Goal: Complete application form

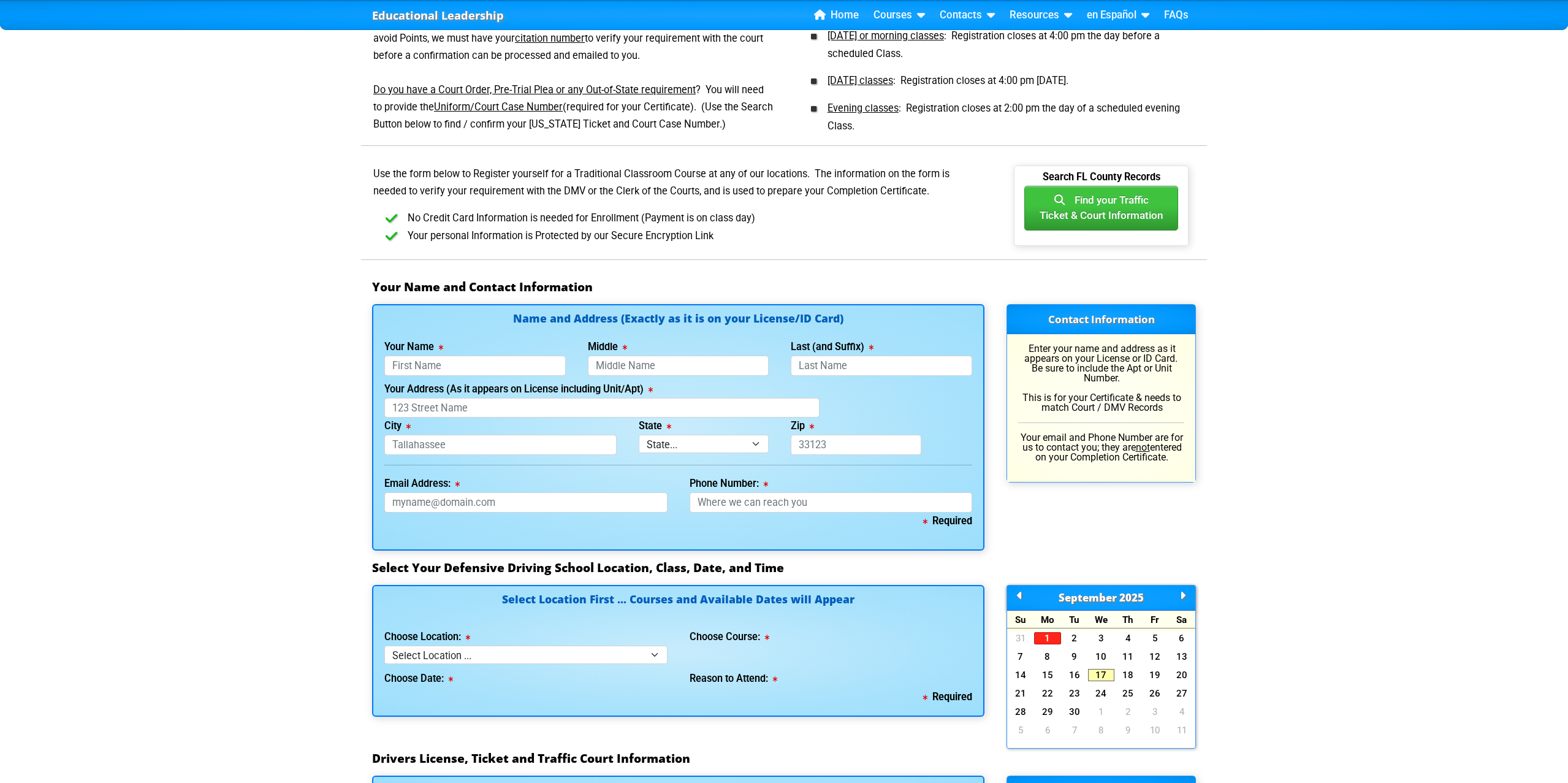
scroll to position [593, 0]
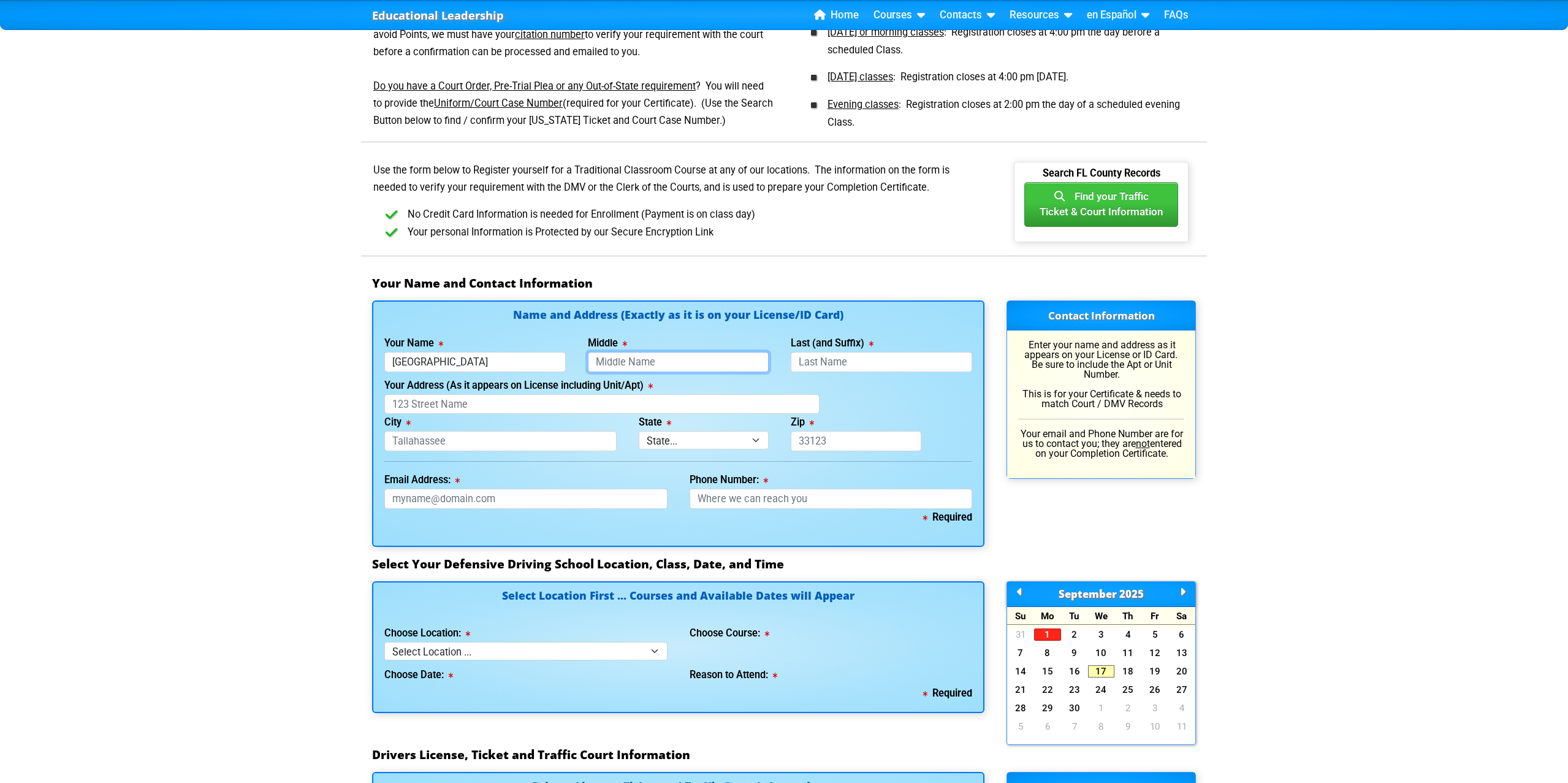
type input "[GEOGRAPHIC_DATA]"
type input "Rose"
type input "[PERSON_NAME]"
type input "20952 Ramita Trail"
type input "Boca Raton"
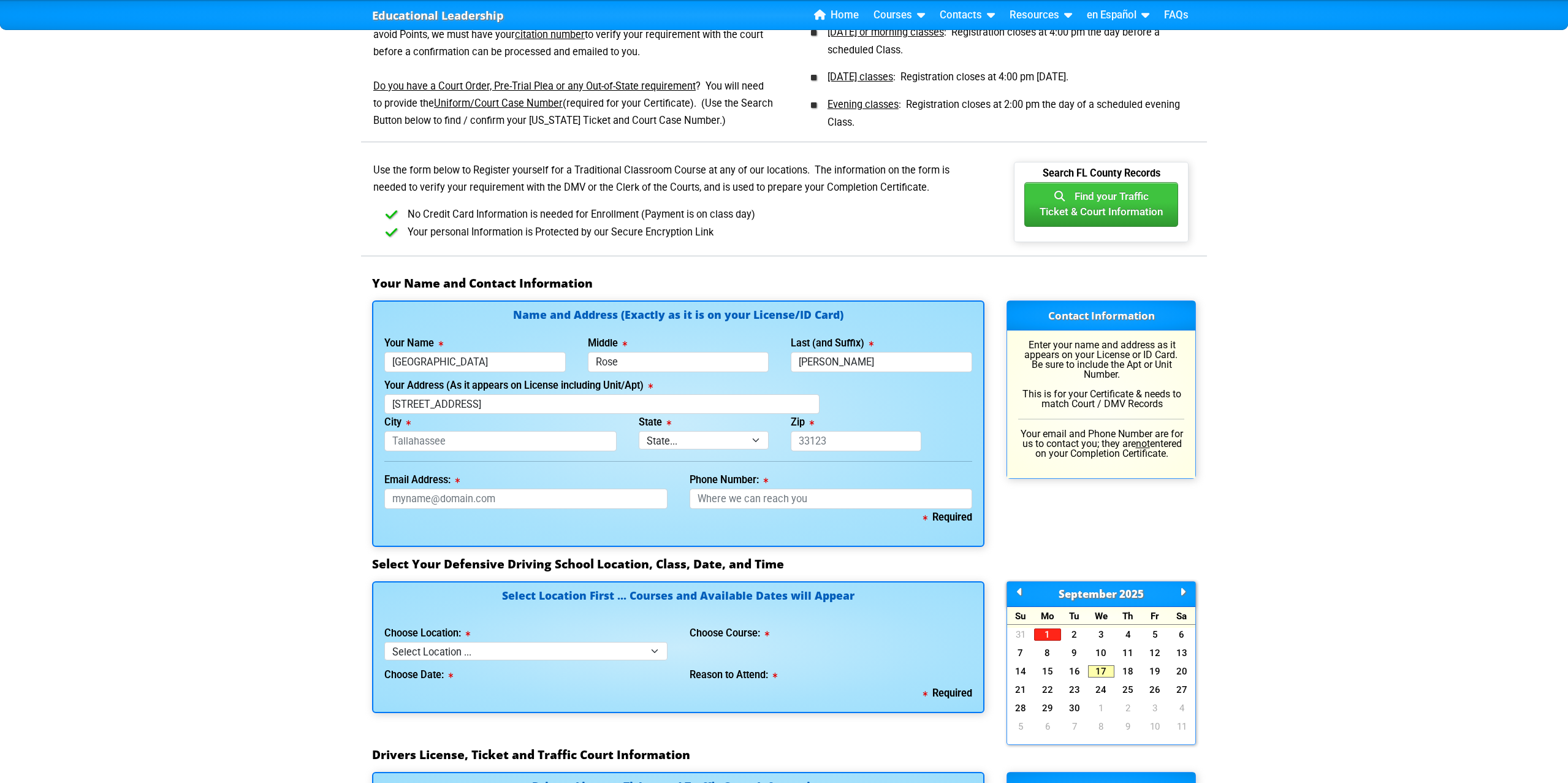
select select "{"fullName":"[US_STATE]","abbreviation":"FL","uniqueId":"1d559909-6cf0-4a4d-848…"
type input "33433"
type input "[EMAIL_ADDRESS][DOMAIN_NAME]"
type input "[PHONE_NUMBER]"
click at [738, 537] on div "Name and Address (Exactly as it is on your License/ID Card) Your Name [GEOGRAPH…" at bounding box center [678, 424] width 613 height 246
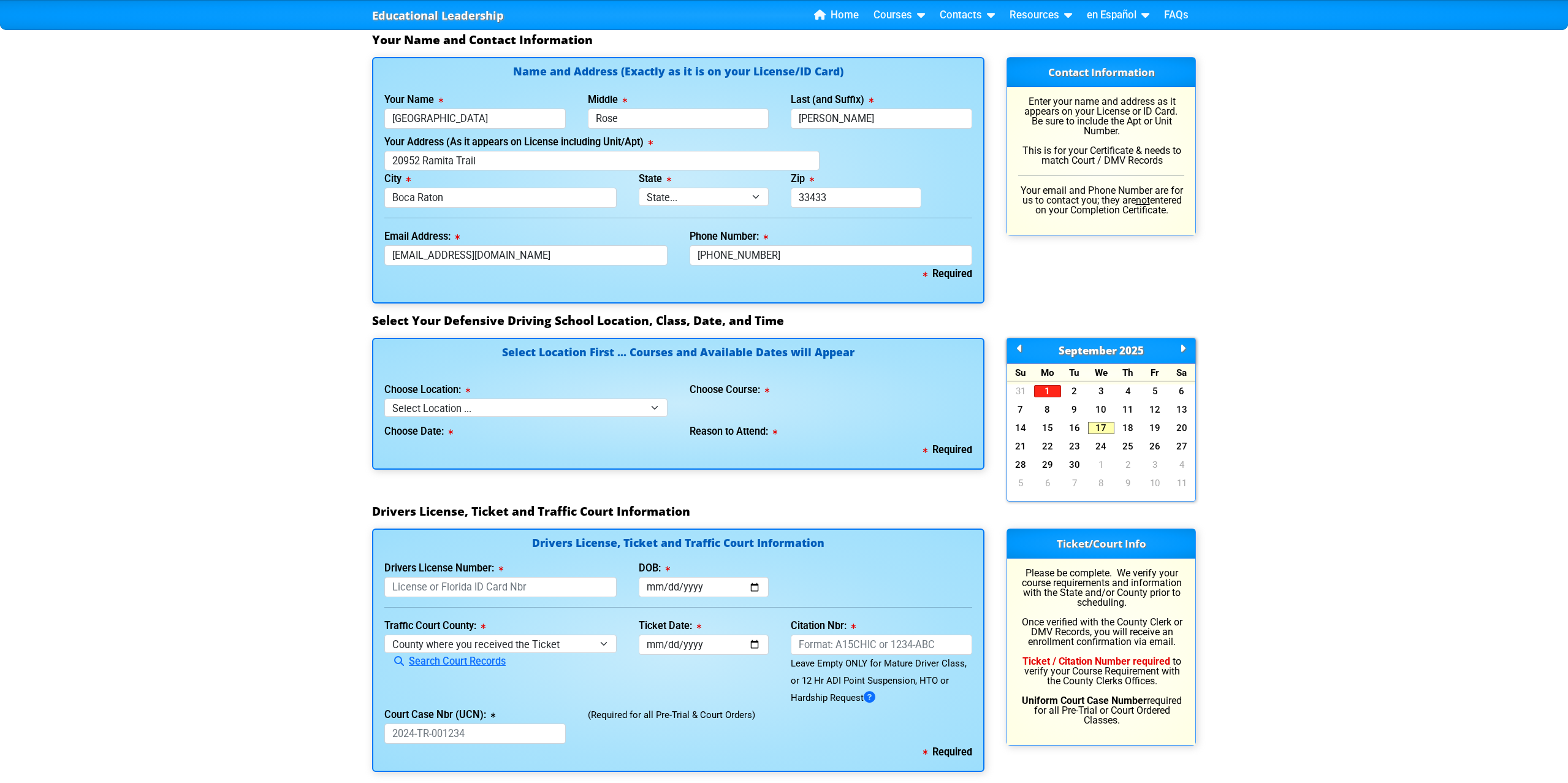
scroll to position [841, 0]
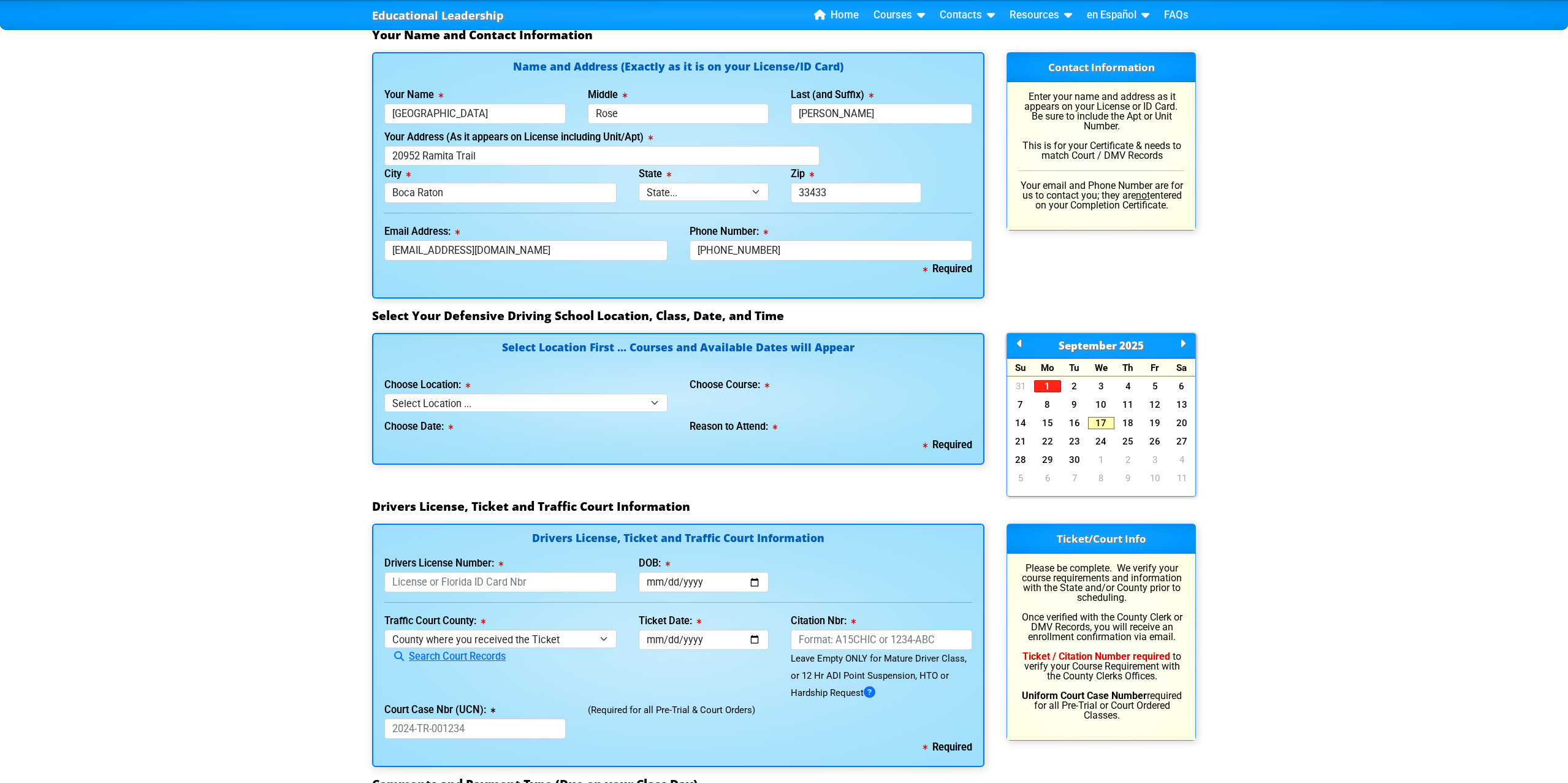
click at [769, 386] on icon at bounding box center [765, 386] width 9 height 1
click at [765, 380] on label "Choose Course:" at bounding box center [729, 385] width 80 height 10
click at [792, 379] on div "Choose Course:" at bounding box center [831, 385] width 283 height 17
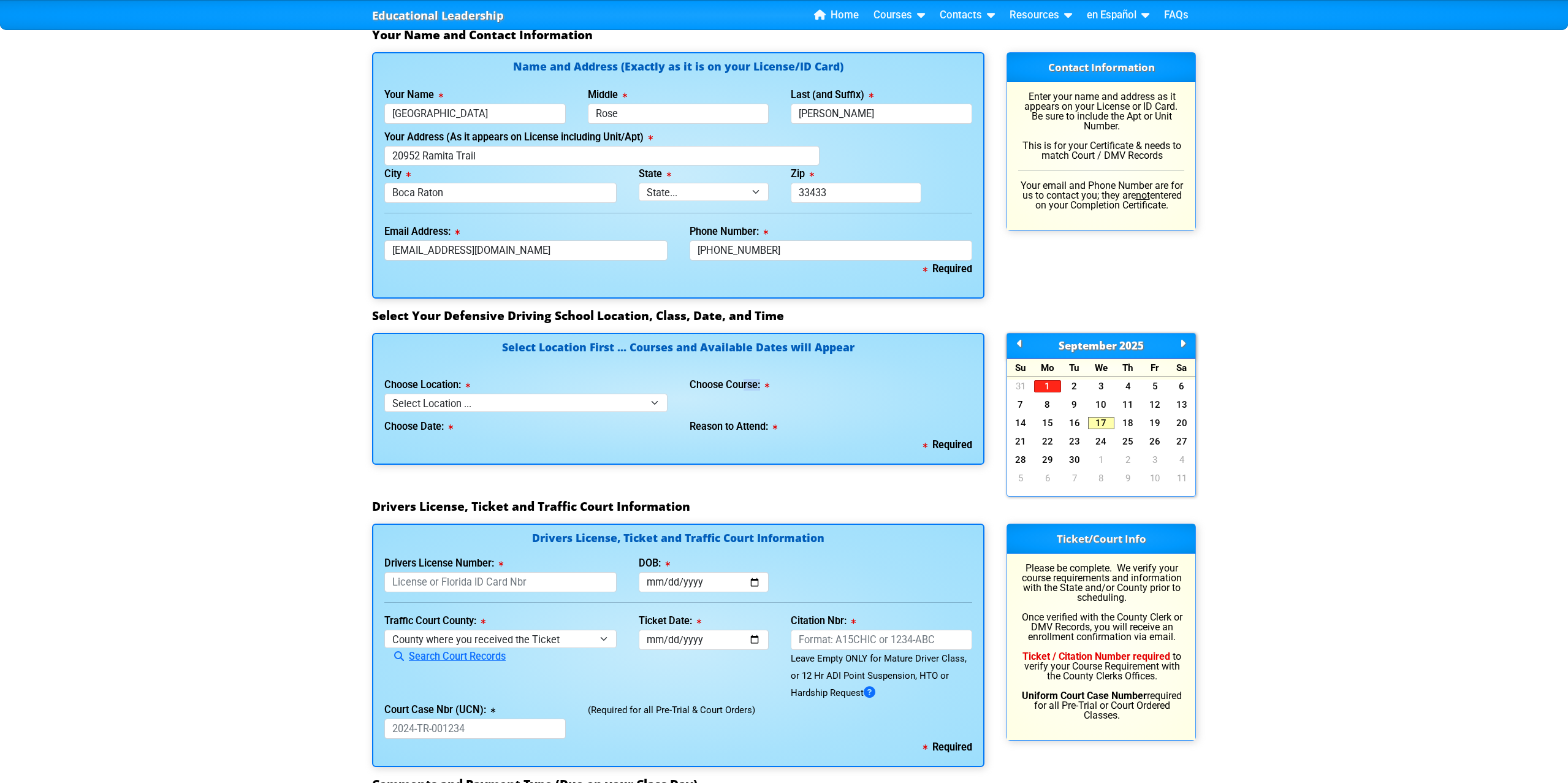
click at [792, 379] on div "Choose Course:" at bounding box center [831, 385] width 283 height 17
click at [1181, 343] on icon at bounding box center [1183, 343] width 5 height 1
click at [1022, 343] on icon at bounding box center [1020, 343] width 5 height 1
click at [1182, 343] on icon at bounding box center [1183, 343] width 5 height 1
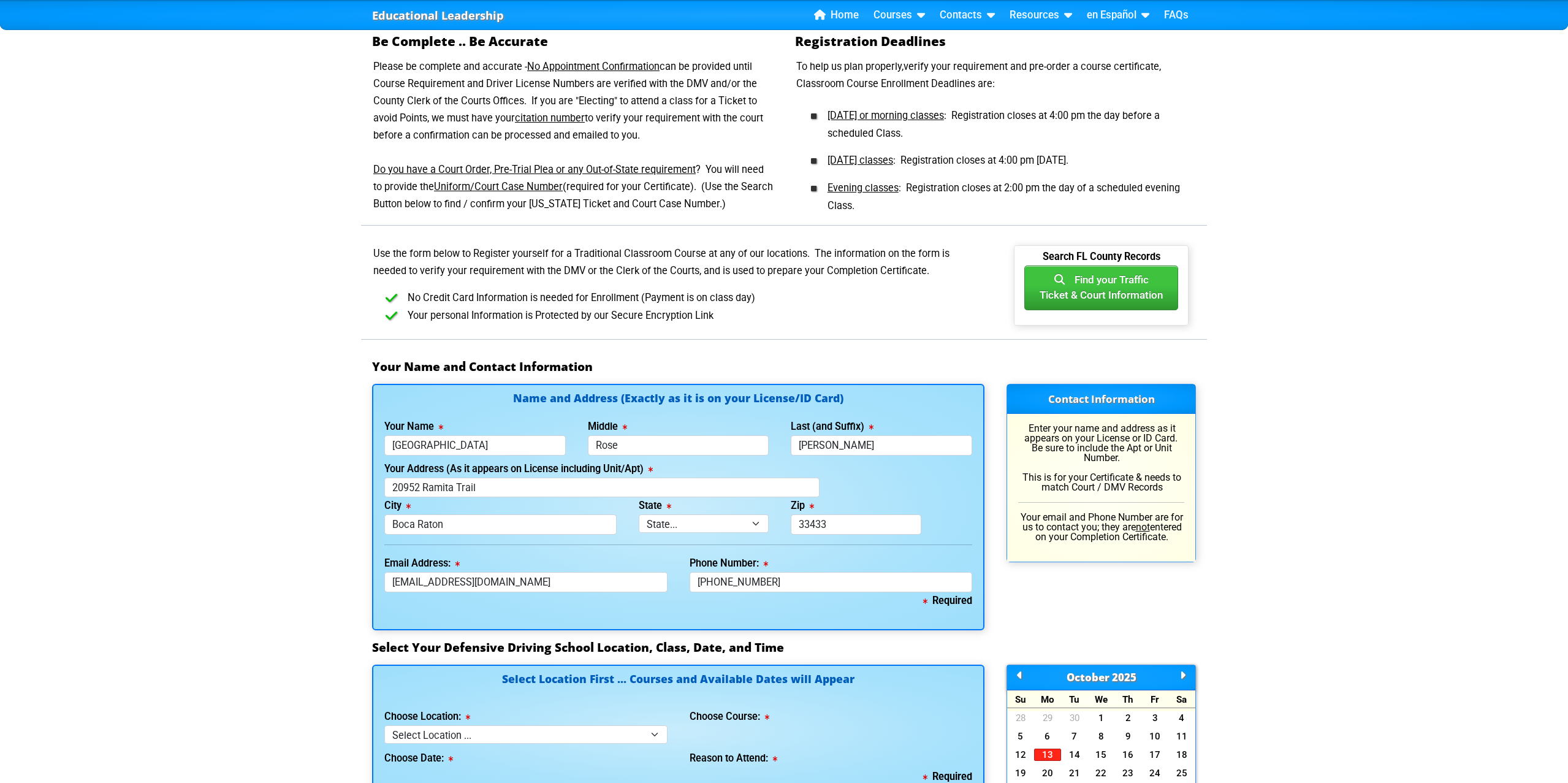
scroll to position [509, 0]
